Goal: Task Accomplishment & Management: Use online tool/utility

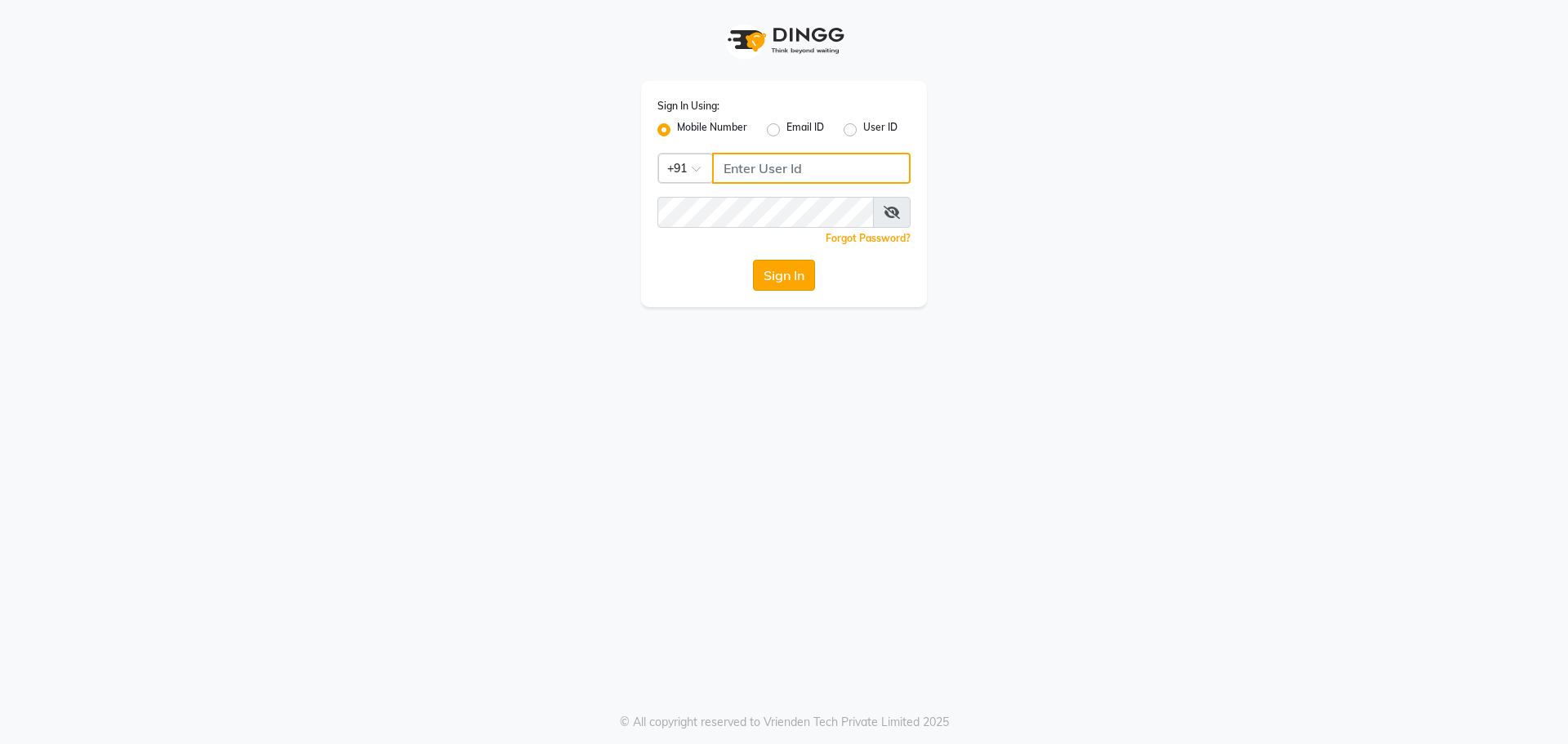
type input "8080902175"
click at [811, 272] on button "Sign In" at bounding box center [784, 275] width 62 height 32
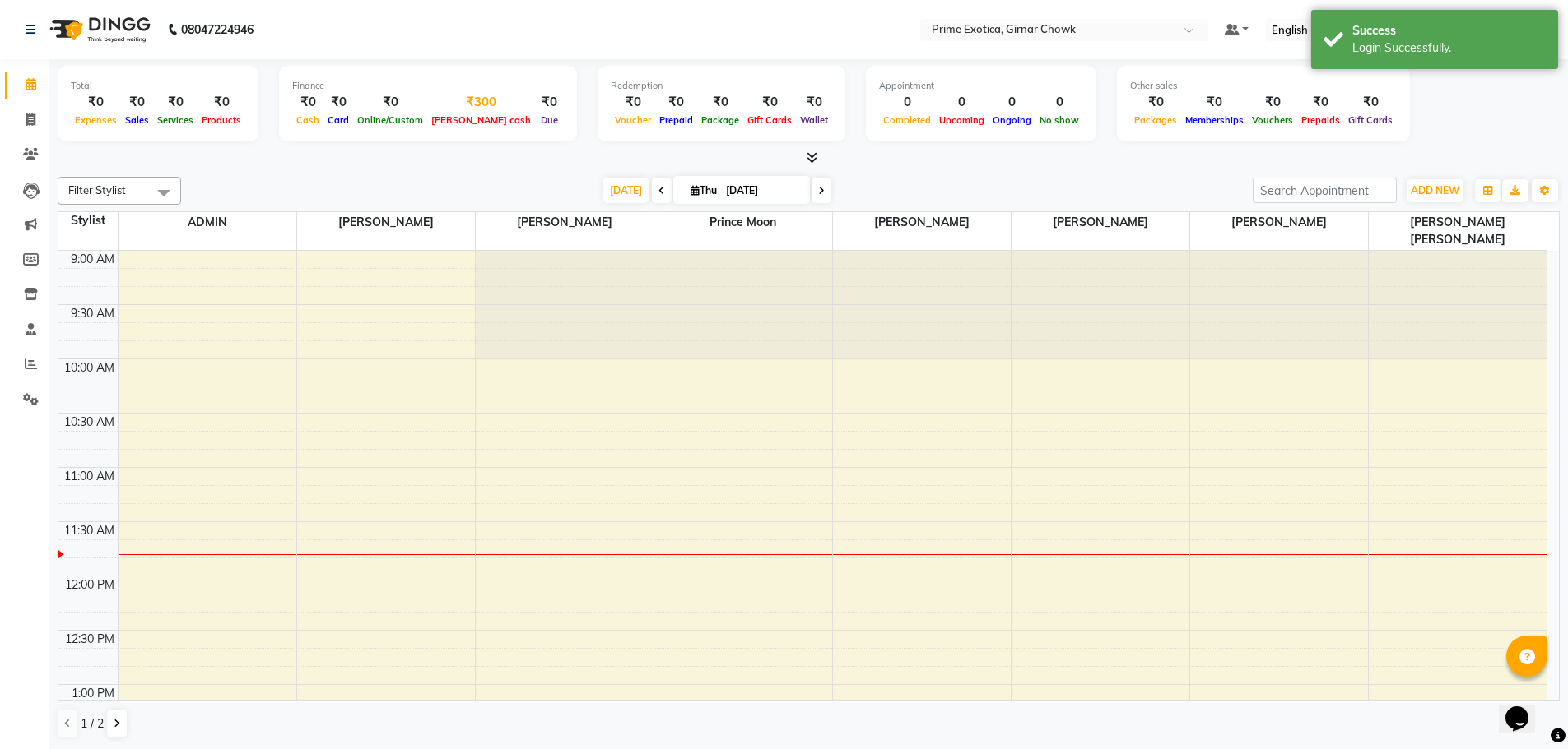
click at [454, 121] on span "[PERSON_NAME] cash" at bounding box center [482, 120] width 108 height 11
select select "4748"
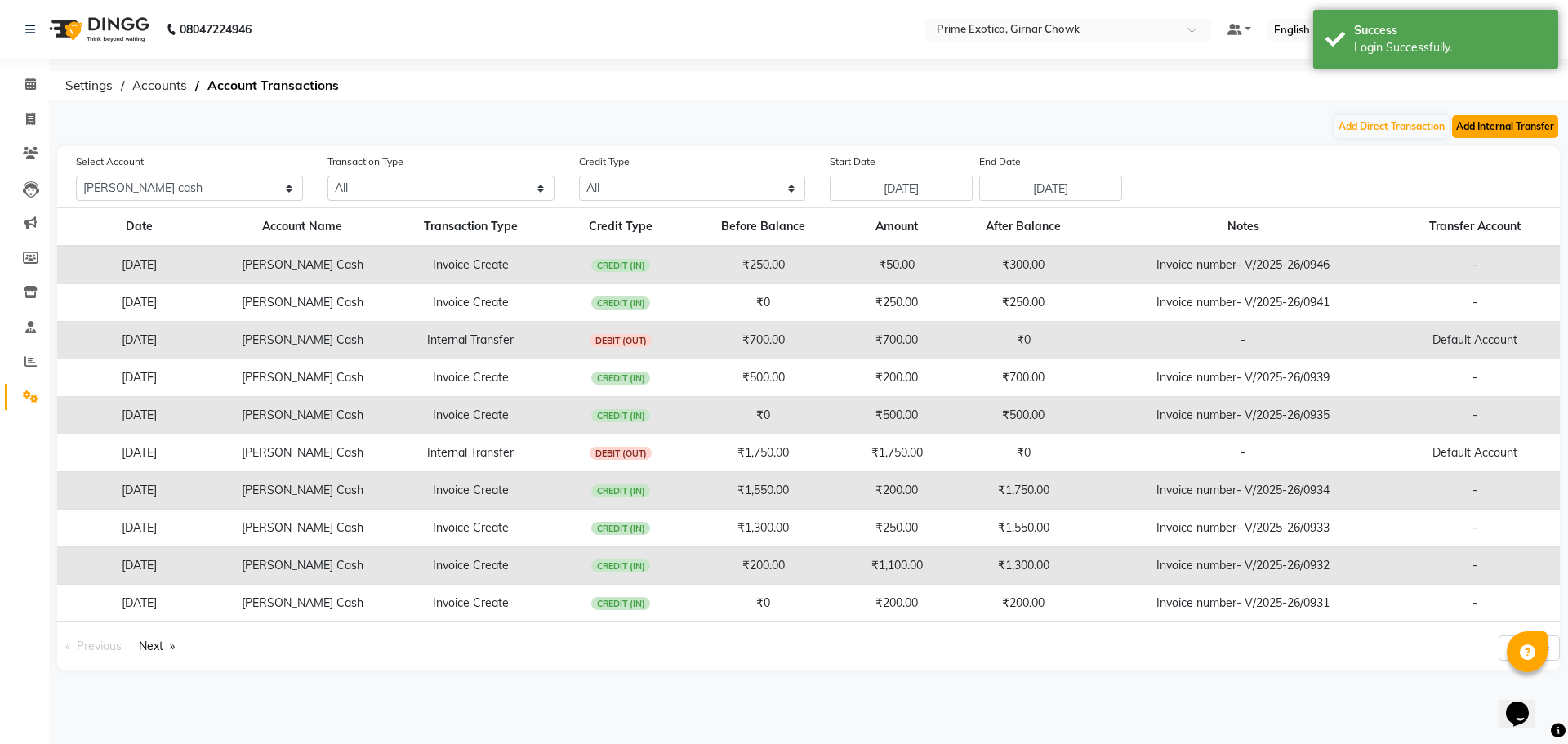
click at [1494, 126] on button "Add Internal Transfer" at bounding box center [1505, 126] width 107 height 23
select select "internal transfer"
select select "4748"
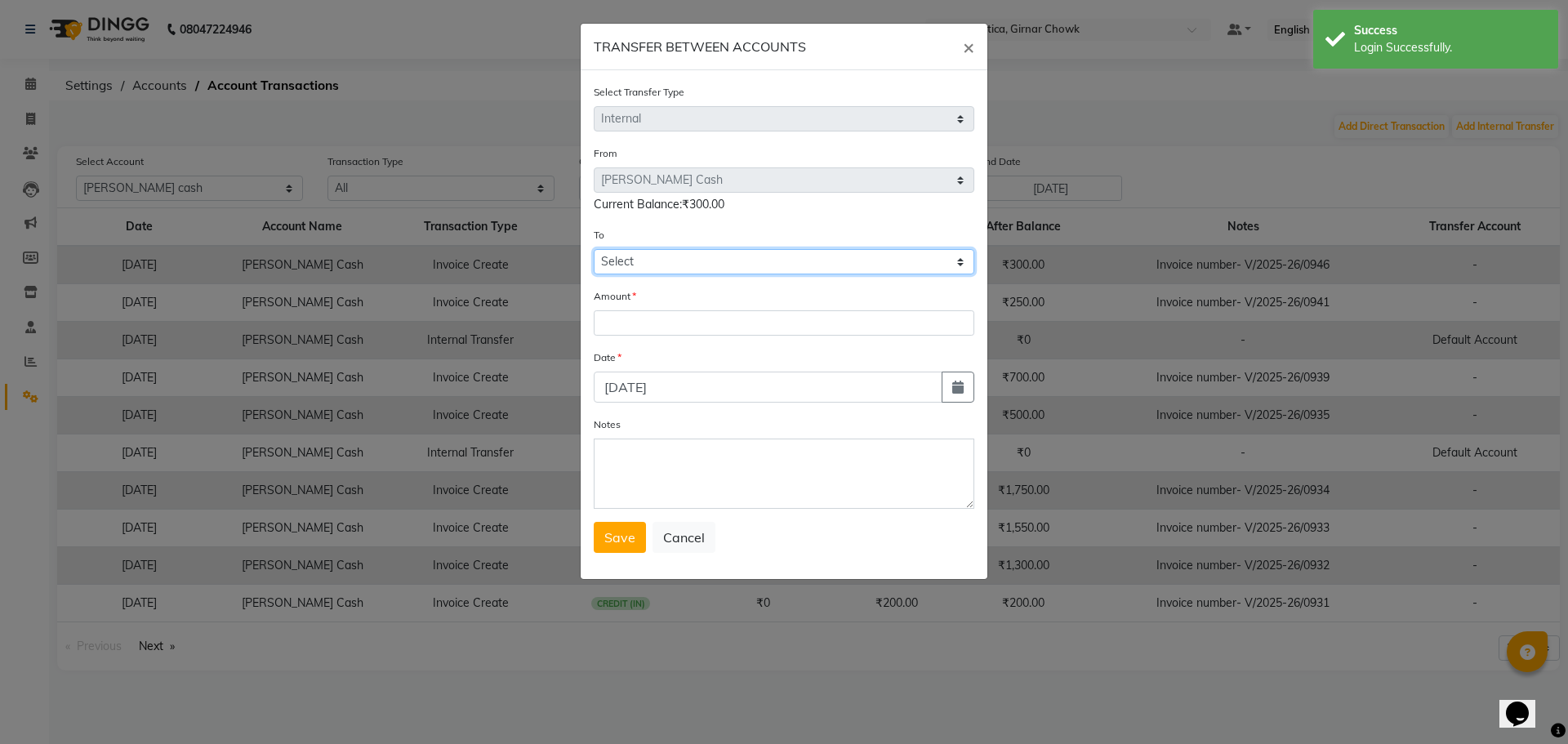
click at [681, 266] on select "Select [PERSON_NAME] Cash Default Account" at bounding box center [784, 261] width 381 height 25
select select "4749"
click at [594, 249] on select "Select [PERSON_NAME] Cash Default Account" at bounding box center [784, 261] width 381 height 25
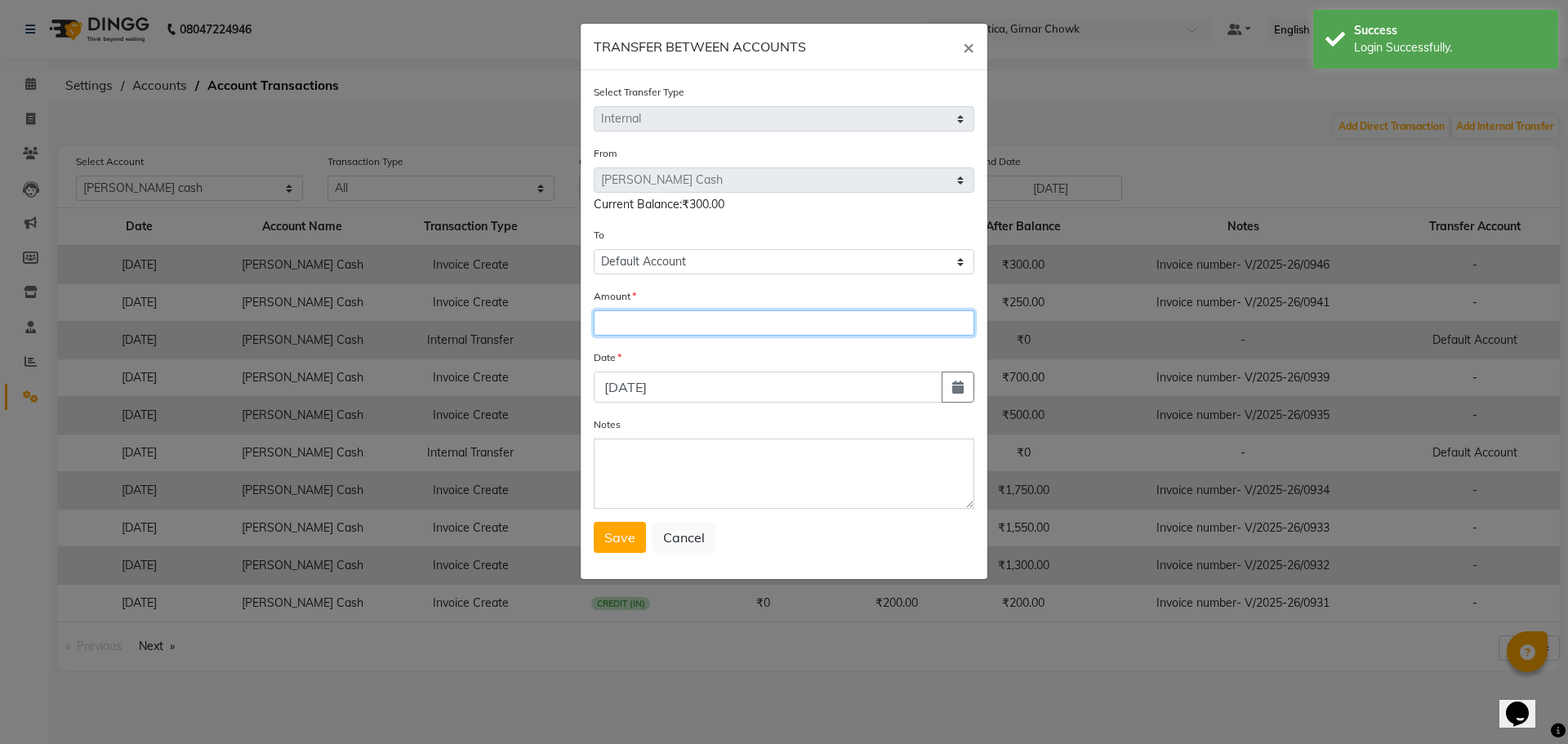
click at [659, 329] on input "number" at bounding box center [784, 322] width 381 height 25
type input "9"
type input "0"
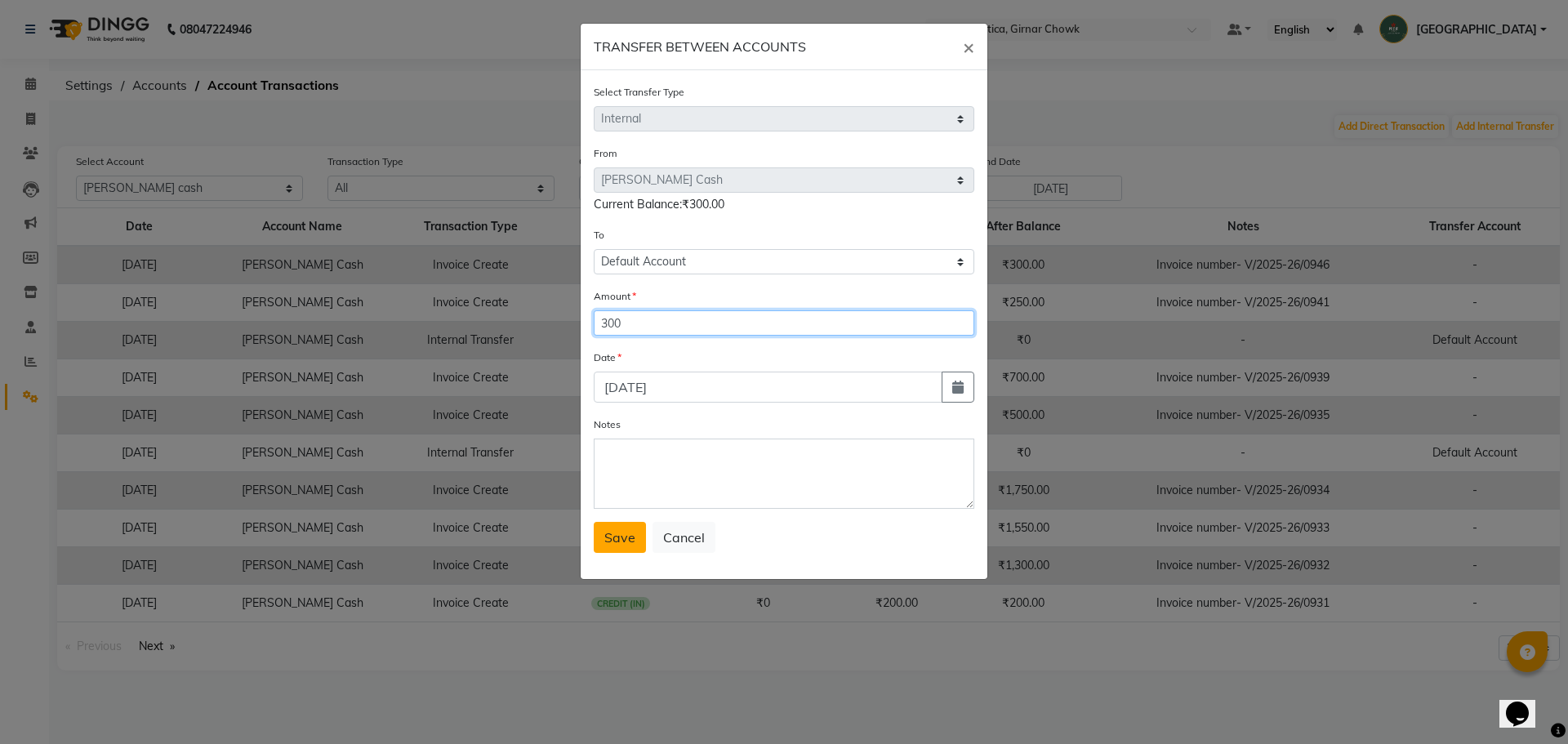
type input "300"
click at [626, 541] on span "Save" at bounding box center [620, 537] width 31 height 17
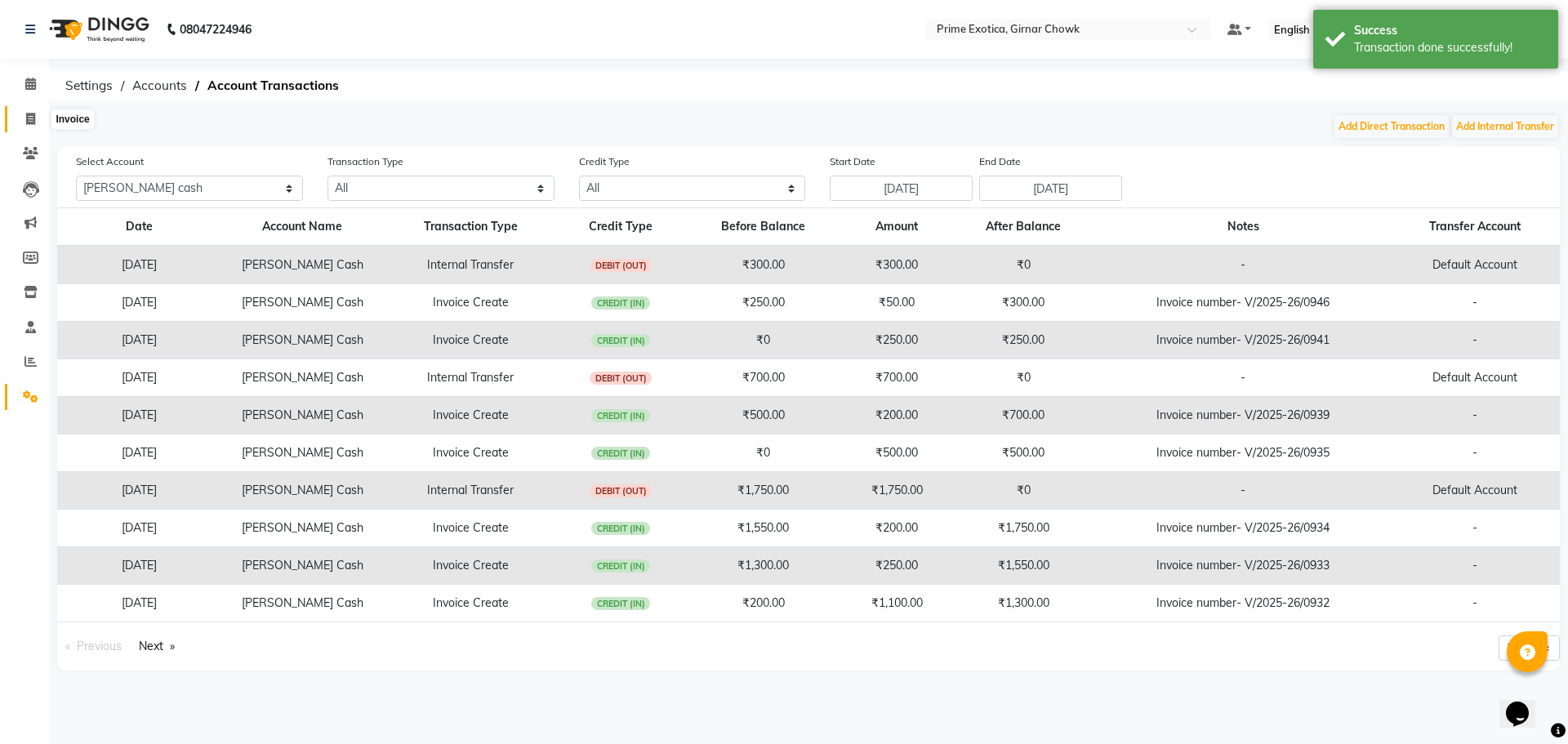
click at [44, 114] on span at bounding box center [31, 120] width 29 height 19
select select "service"
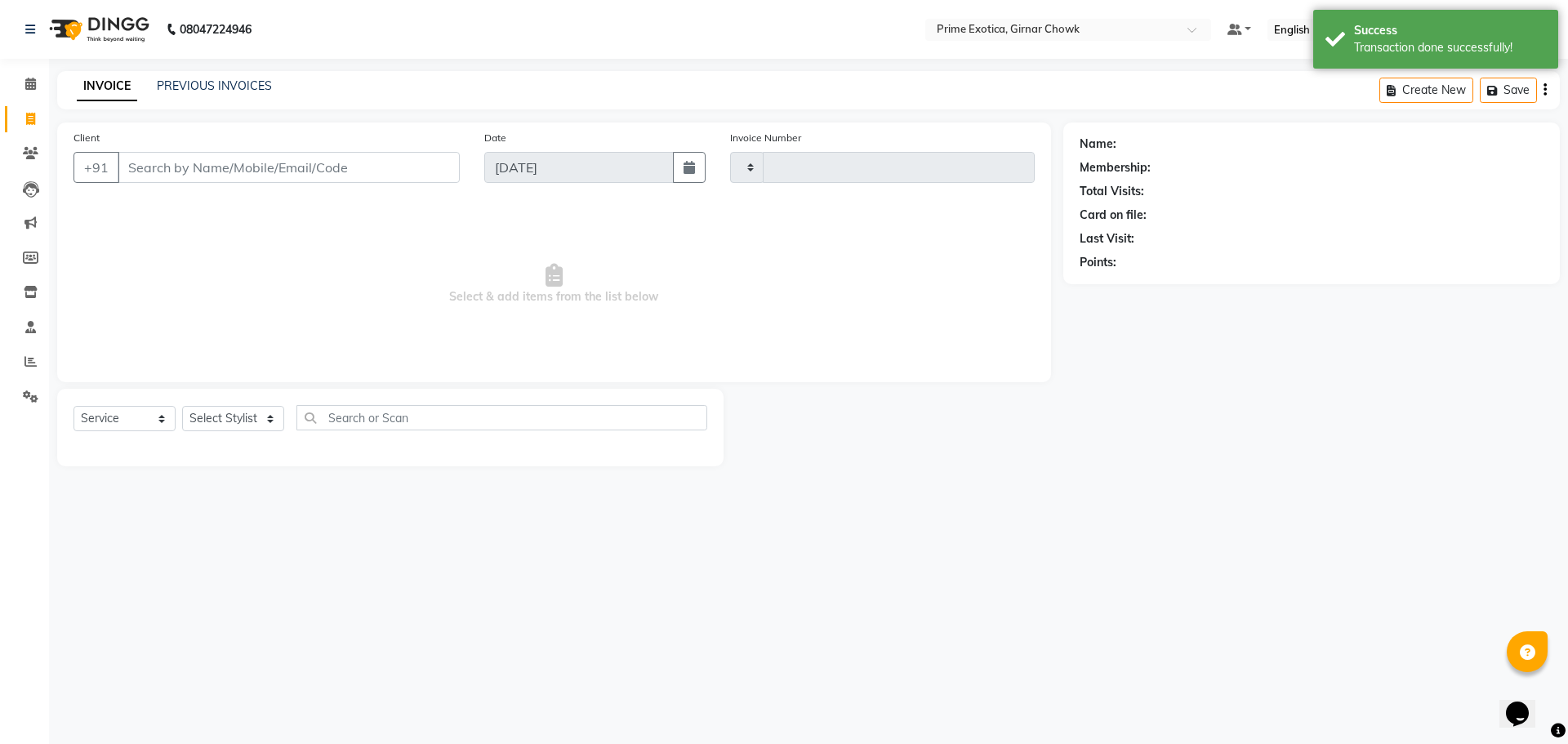
type input "0948"
select select "5796"
click at [206, 91] on link "PREVIOUS INVOICES" at bounding box center [214, 86] width 115 height 15
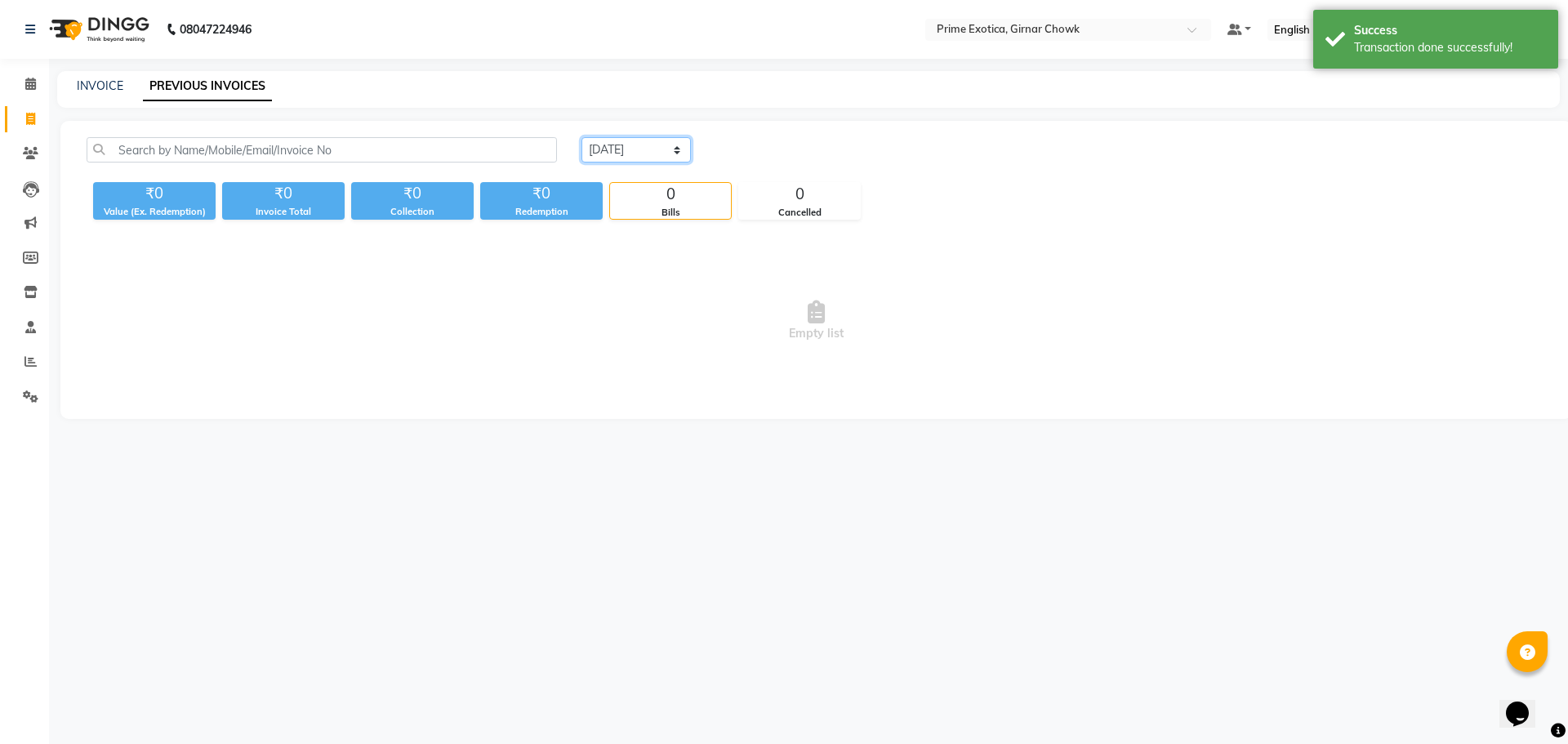
click at [622, 148] on select "[DATE] [DATE] Custom Range" at bounding box center [636, 149] width 109 height 25
select select "[DATE]"
click at [582, 137] on select "[DATE] [DATE] Custom Range" at bounding box center [636, 149] width 109 height 25
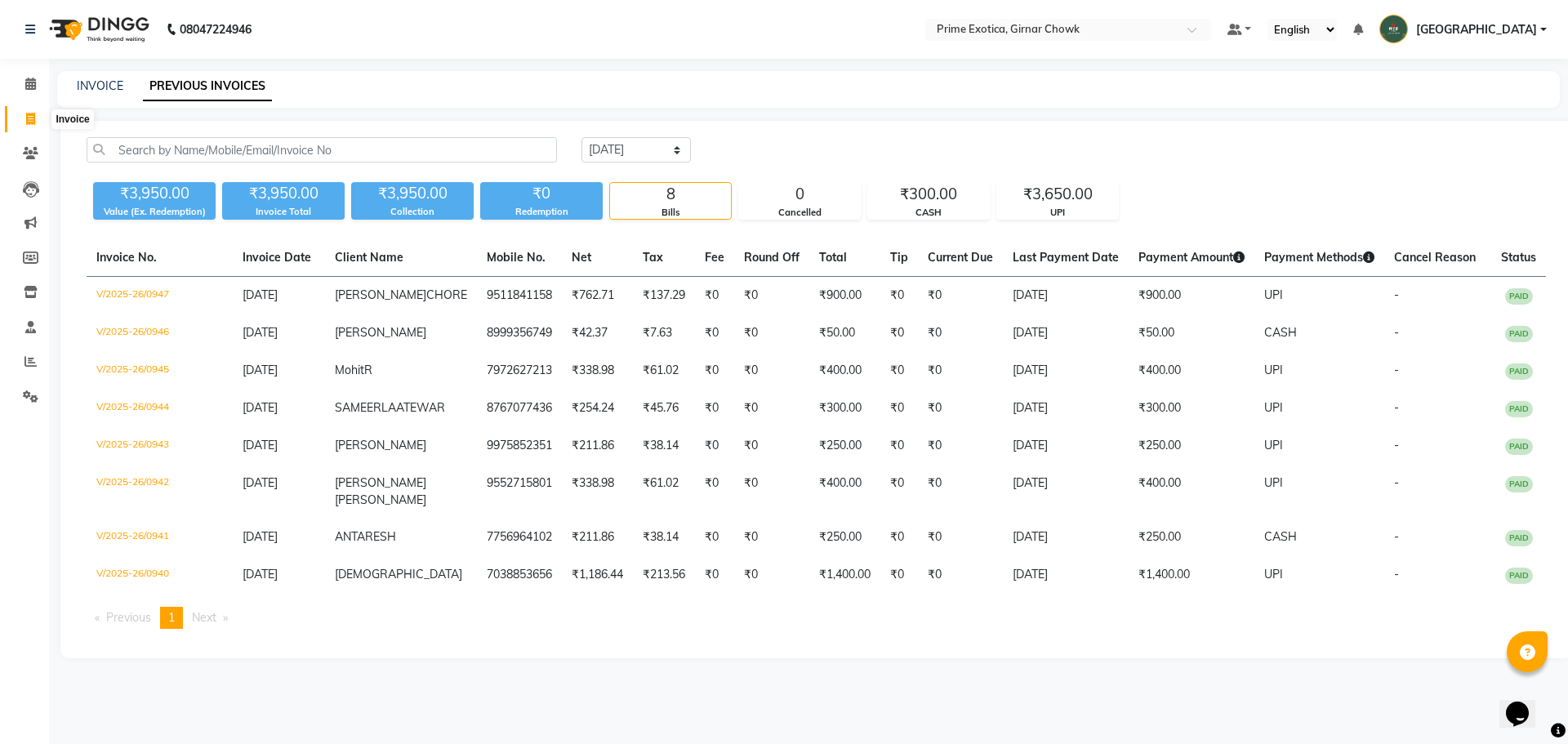
click at [32, 120] on icon at bounding box center [31, 119] width 9 height 12
select select "service"
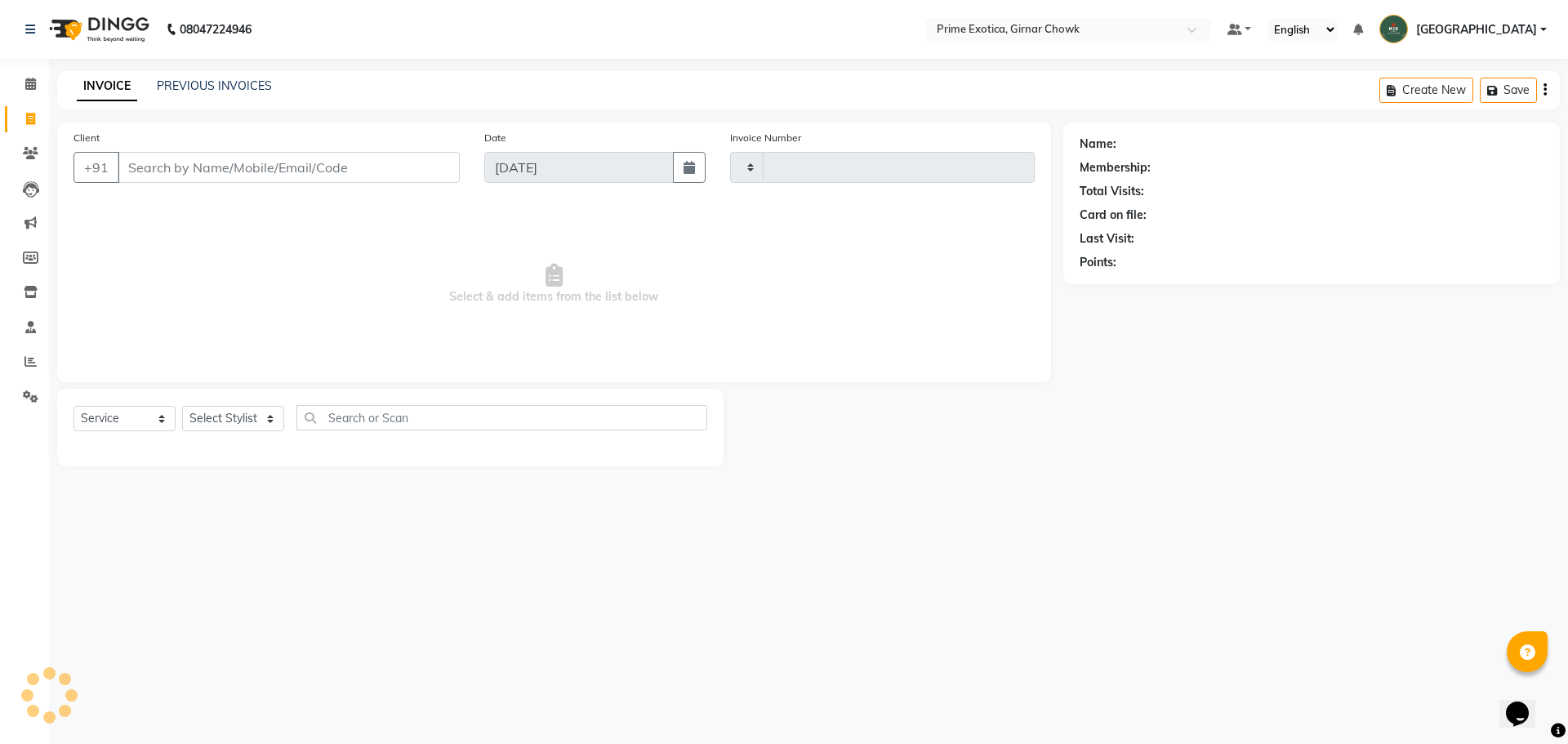
type input "0948"
select select "5796"
click at [257, 82] on link "PREVIOUS INVOICES" at bounding box center [214, 86] width 115 height 15
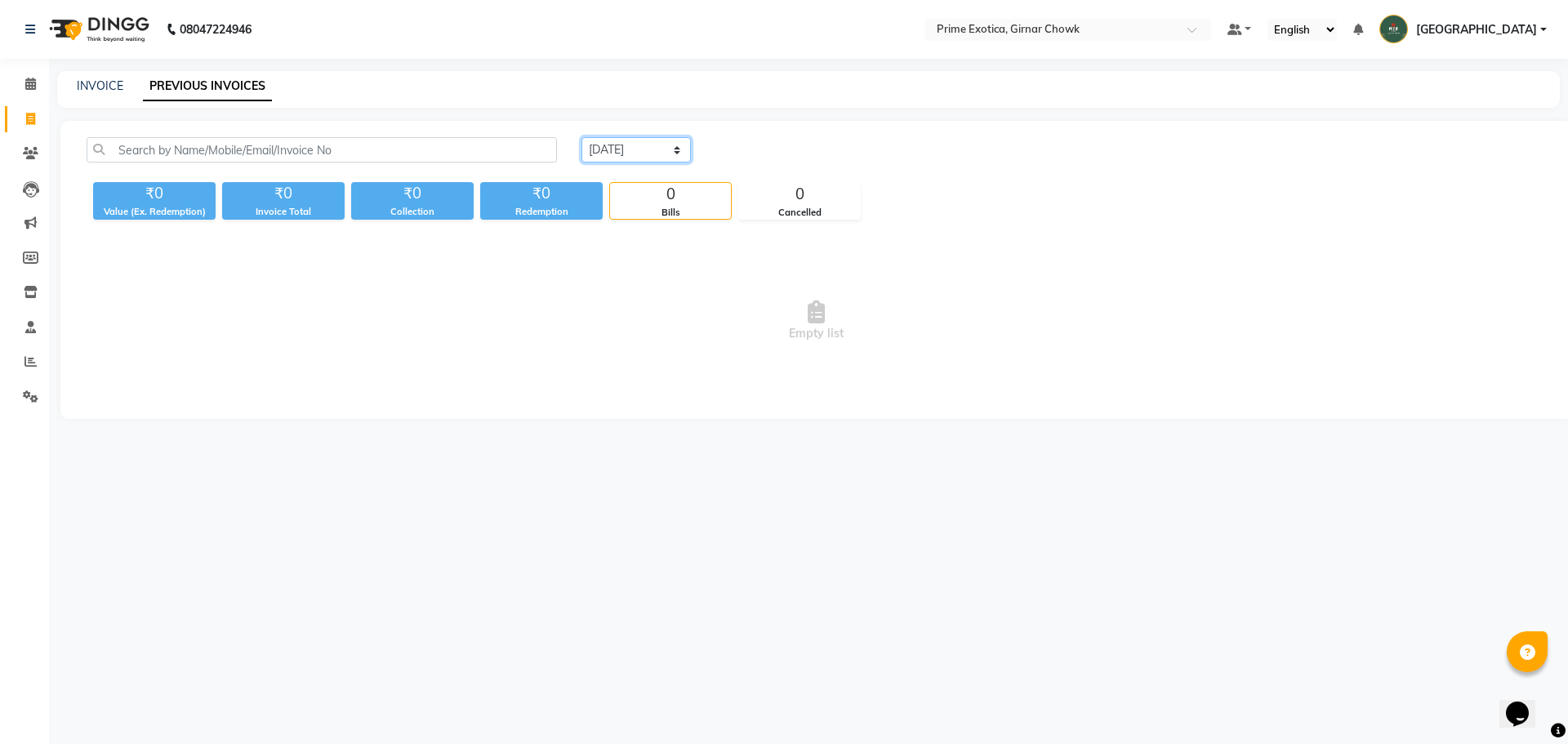
click at [605, 145] on select "[DATE] [DATE] Custom Range" at bounding box center [636, 149] width 109 height 25
click at [582, 137] on select "[DATE] [DATE] Custom Range" at bounding box center [636, 149] width 109 height 25
click at [621, 143] on select "[DATE] [DATE] Custom Range" at bounding box center [636, 149] width 109 height 25
select select "[DATE]"
click at [582, 137] on select "[DATE] [DATE] Custom Range" at bounding box center [636, 149] width 109 height 25
